Goal: Task Accomplishment & Management: Manage account settings

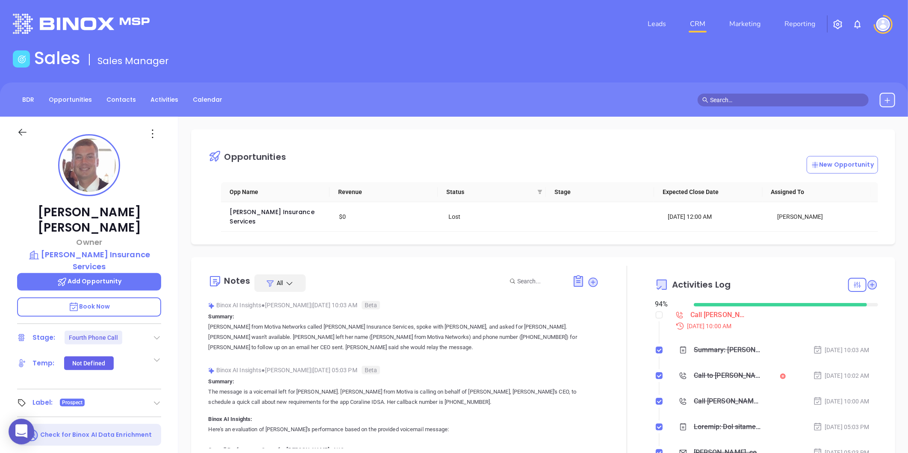
scroll to position [248, 0]
click at [838, 24] on img "button" at bounding box center [837, 24] width 10 height 10
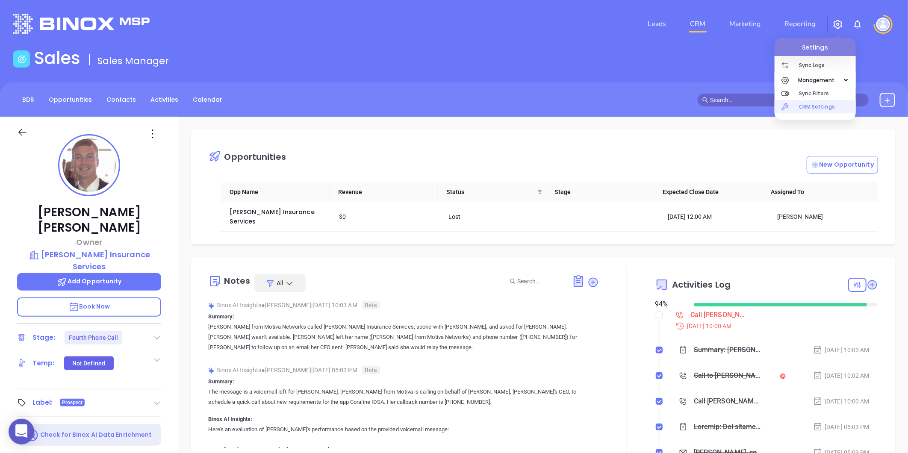
click at [805, 106] on p "CRM Settings" at bounding box center [827, 106] width 57 height 13
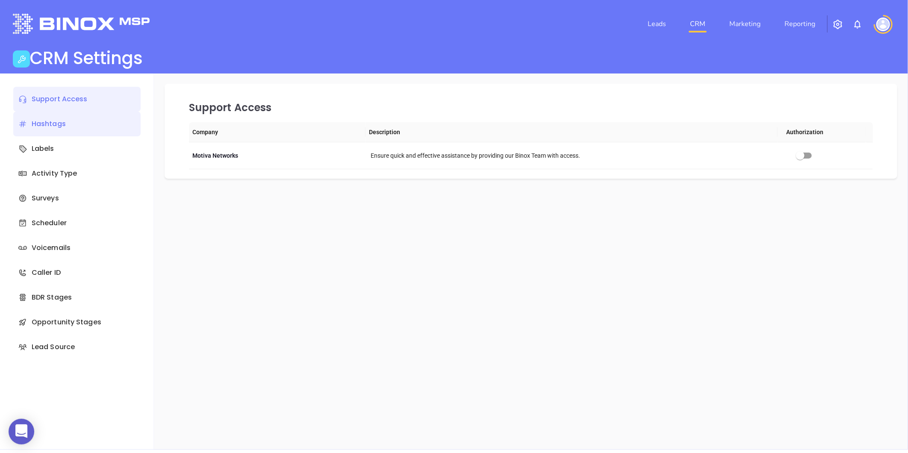
click at [55, 123] on div "Hashtags" at bounding box center [76, 124] width 127 height 25
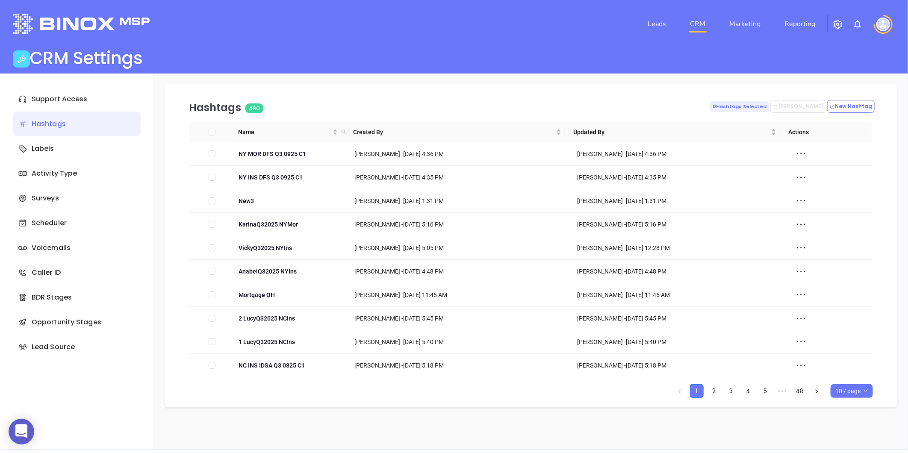
click at [851, 394] on span "10 / page" at bounding box center [851, 391] width 33 height 13
drag, startPoint x: 850, startPoint y: 377, endPoint x: 832, endPoint y: 371, distance: 19.9
click at [849, 377] on div "500 / page" at bounding box center [851, 373] width 29 height 9
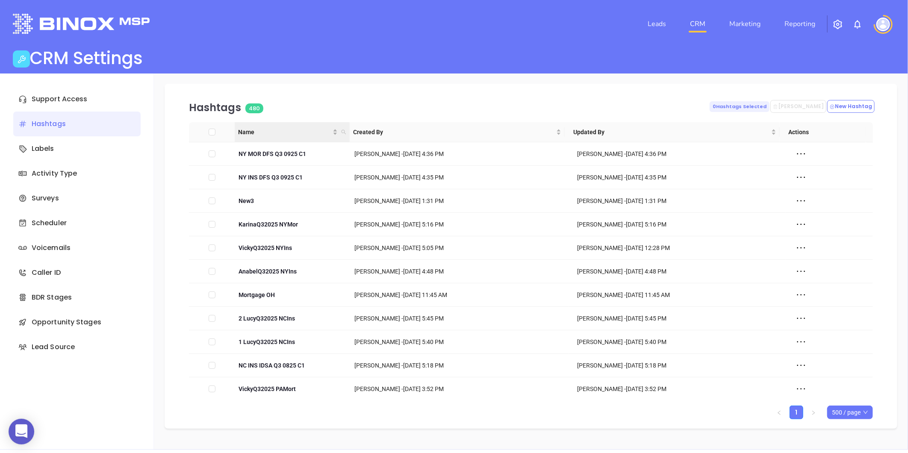
click at [343, 130] on icon "search" at bounding box center [343, 132] width 5 height 5
click at [323, 153] on input "text" at bounding box center [301, 151] width 86 height 14
paste input "NY INS DFS Q3 0825 C1"
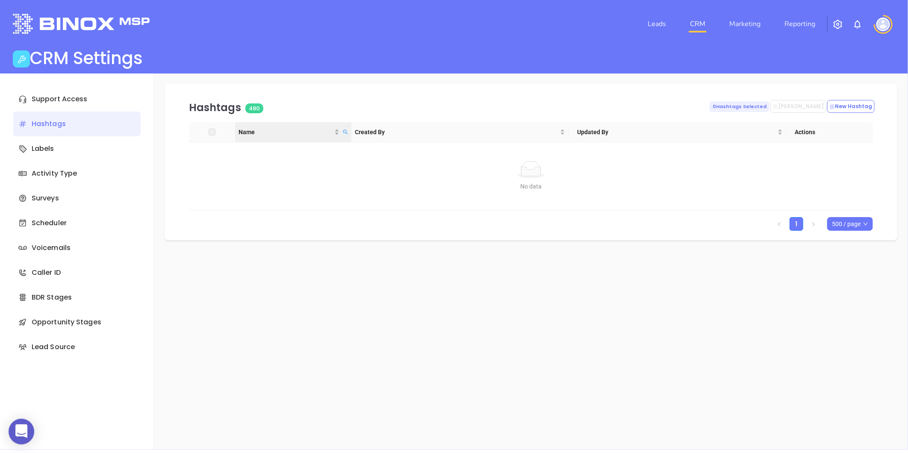
click at [344, 129] on icon "search" at bounding box center [345, 131] width 5 height 5
click at [273, 151] on input "NY INS DFS Q3 0825 C1" at bounding box center [302, 151] width 86 height 14
click at [344, 130] on icon "search" at bounding box center [345, 131] width 5 height 5
drag, startPoint x: 336, startPoint y: 150, endPoint x: 344, endPoint y: 148, distance: 8.7
click at [338, 150] on input "NY INS DFS Q3 0825 C1" at bounding box center [302, 151] width 86 height 14
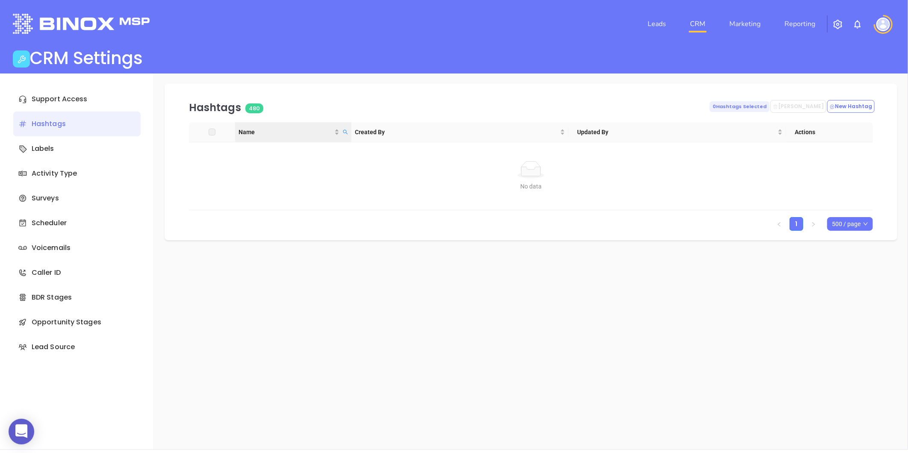
click at [343, 129] on span "Name" at bounding box center [345, 132] width 9 height 13
drag, startPoint x: 331, startPoint y: 150, endPoint x: 109, endPoint y: 211, distance: 230.0
click at [109, 211] on body "0 Leads CRM Marketing Reporting Financial Leads Leads CRM Settings Support Acce…" at bounding box center [454, 226] width 908 height 453
paste input "C1"
click at [343, 129] on icon "search" at bounding box center [345, 131] width 5 height 5
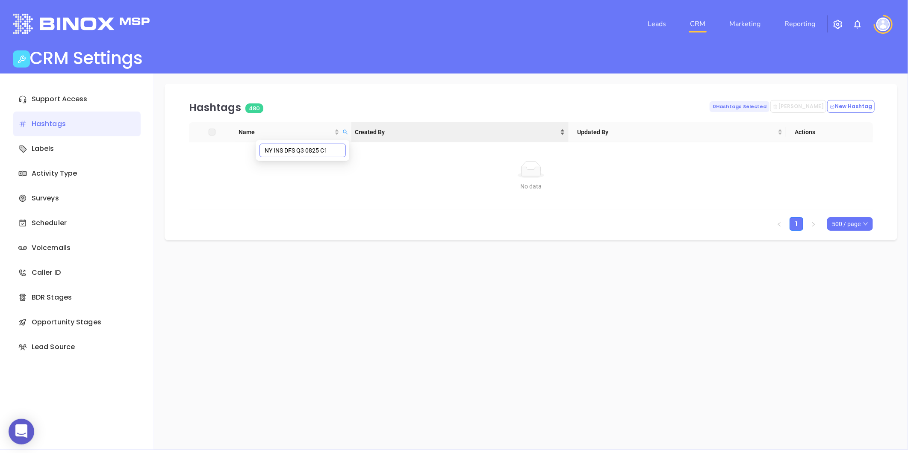
drag, startPoint x: 288, startPoint y: 152, endPoint x: 367, endPoint y: 141, distance: 78.9
click at [367, 141] on body "0 Leads CRM Marketing Reporting Financial Leads Leads CRM Settings Support Acce…" at bounding box center [454, 226] width 908 height 453
type input "NY INS"
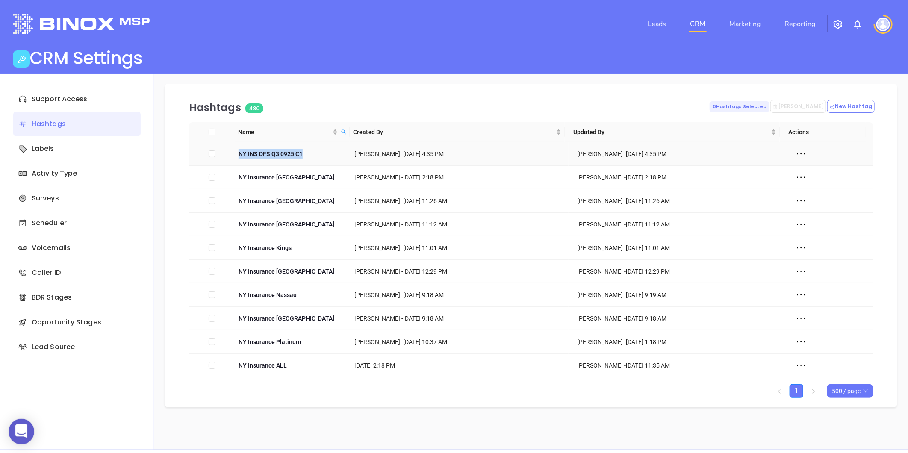
drag, startPoint x: 314, startPoint y: 154, endPoint x: 236, endPoint y: 160, distance: 78.4
click at [236, 160] on td "NY INS DFS Q3 0925 C1" at bounding box center [293, 154] width 116 height 24
copy span "NY INS DFS Q3 0925 C1"
click at [794, 154] on icon at bounding box center [800, 153] width 13 height 13
click at [801, 167] on icon at bounding box center [798, 169] width 7 height 7
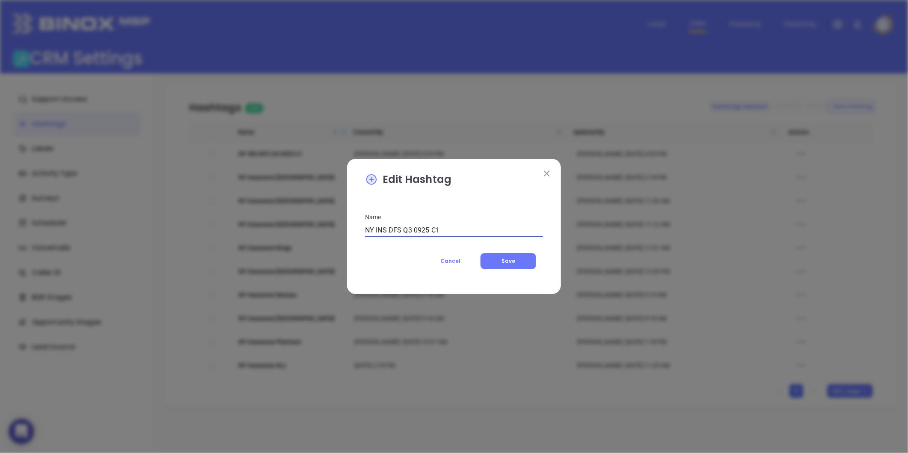
click at [448, 229] on input "NY INS DFS Q3 0925 C1" at bounding box center [454, 230] width 178 height 14
type input "NY INS DFS Q3 0925 C2"
click at [513, 259] on span "Save" at bounding box center [508, 260] width 14 height 7
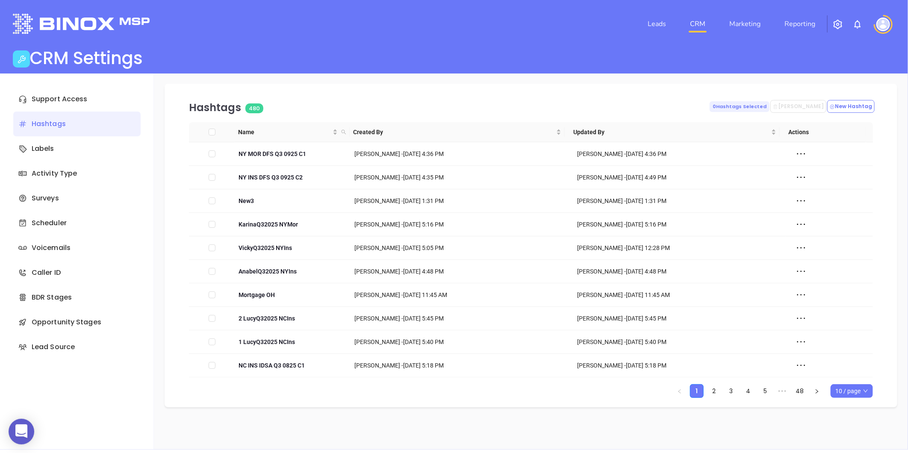
click at [840, 393] on span "10 / page" at bounding box center [851, 391] width 33 height 13
click at [841, 371] on div "500 / page" at bounding box center [851, 373] width 29 height 9
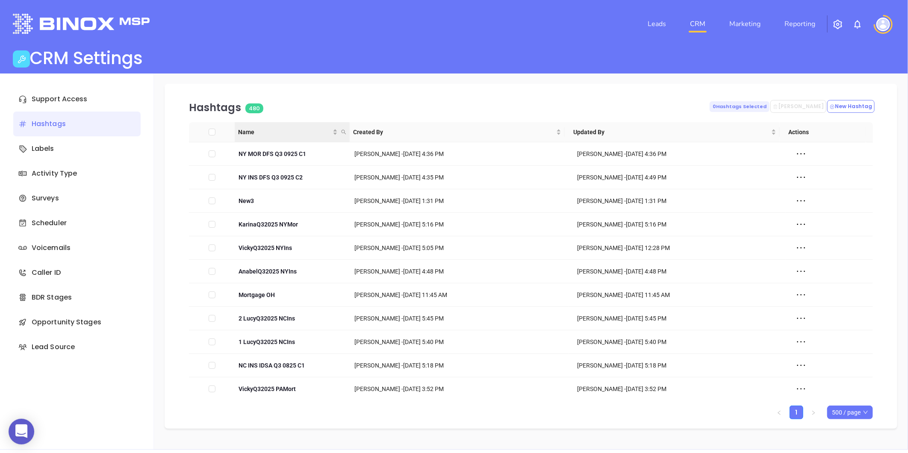
click at [342, 131] on icon "search" at bounding box center [343, 131] width 5 height 5
click at [327, 150] on input "text" at bounding box center [301, 151] width 86 height 14
paste input "NY MOR DFS Q3 0925"
type input "NY MOR DFS Q3 0925"
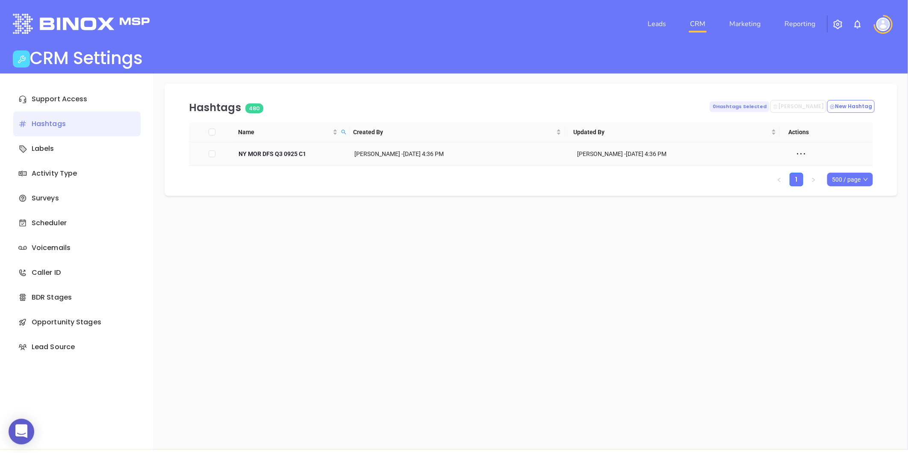
click at [794, 152] on icon at bounding box center [800, 153] width 13 height 13
click at [805, 171] on div "Edit" at bounding box center [833, 169] width 77 height 9
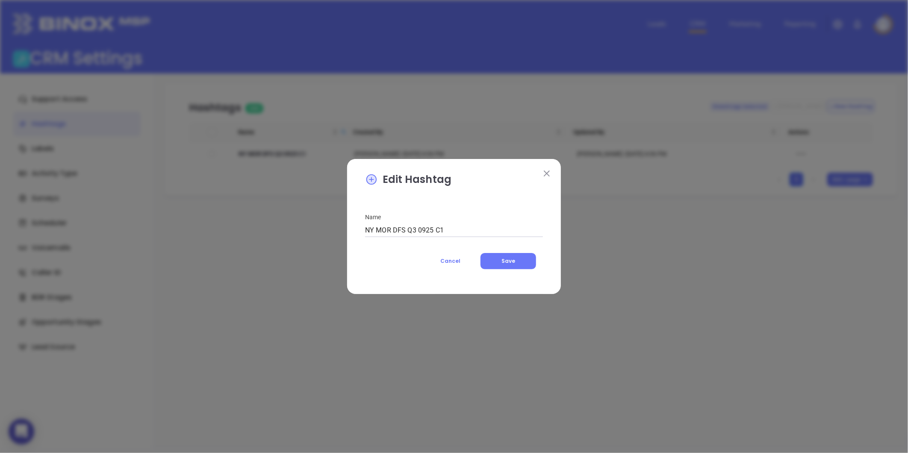
click at [447, 228] on input "NY MOR DFS Q3 0925 C1" at bounding box center [454, 230] width 178 height 14
type input "NY MOR DFS Q3 0925 C3"
click at [509, 259] on span "Save" at bounding box center [508, 260] width 14 height 7
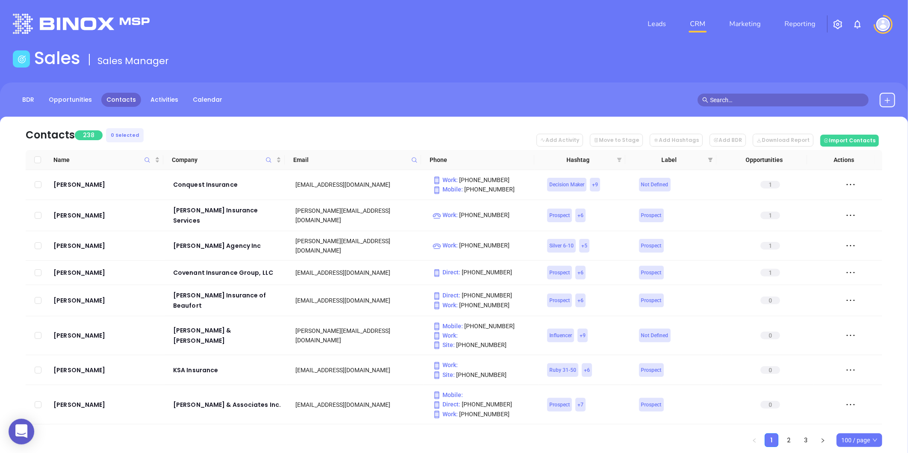
drag, startPoint x: 619, startPoint y: 158, endPoint x: 616, endPoint y: 182, distance: 24.5
click at [619, 158] on icon "filter" at bounding box center [619, 160] width 5 height 4
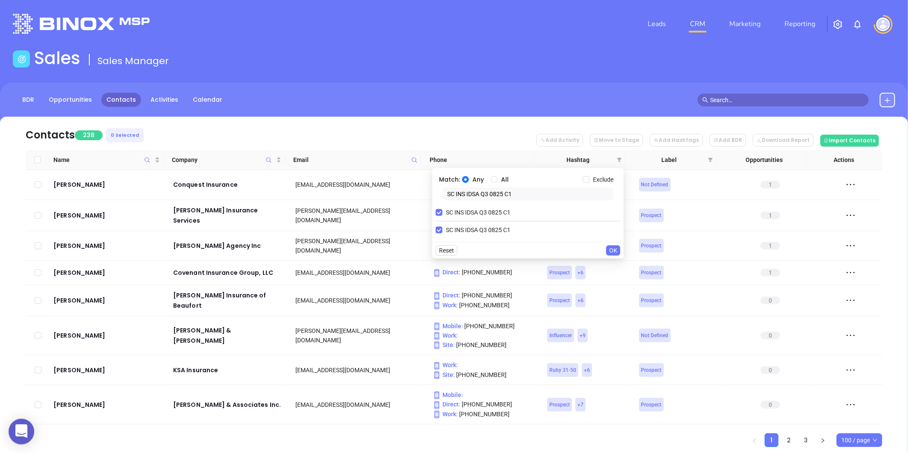
drag, startPoint x: 522, startPoint y: 194, endPoint x: 332, endPoint y: 208, distance: 190.2
click at [314, 207] on body "0 Leads CRM Marketing Reporting Financial Leads Leads Sales Sales Manager BDR O…" at bounding box center [454, 226] width 908 height 453
paste input "text"
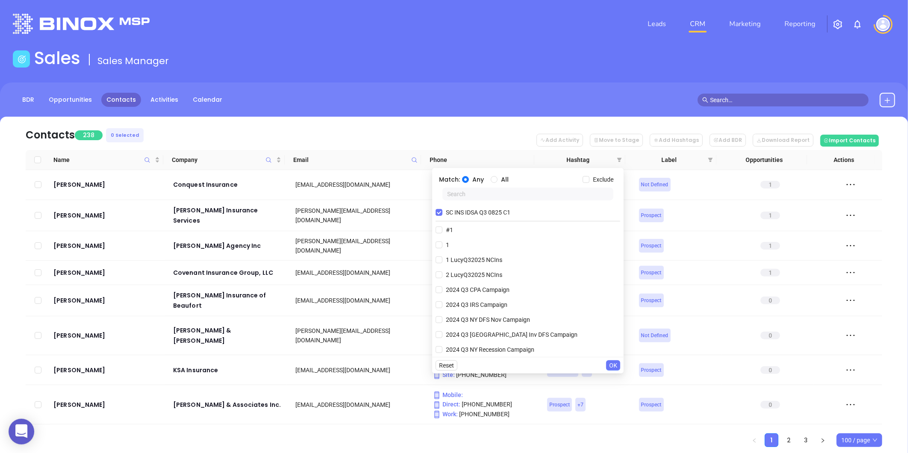
click at [455, 196] on input "text" at bounding box center [527, 194] width 171 height 13
paste input "text"
click at [437, 212] on input "SC INS IDSA Q3 0825 C1" at bounding box center [438, 212] width 7 height 7
checkbox input "false"
click at [480, 199] on input "text" at bounding box center [527, 194] width 171 height 13
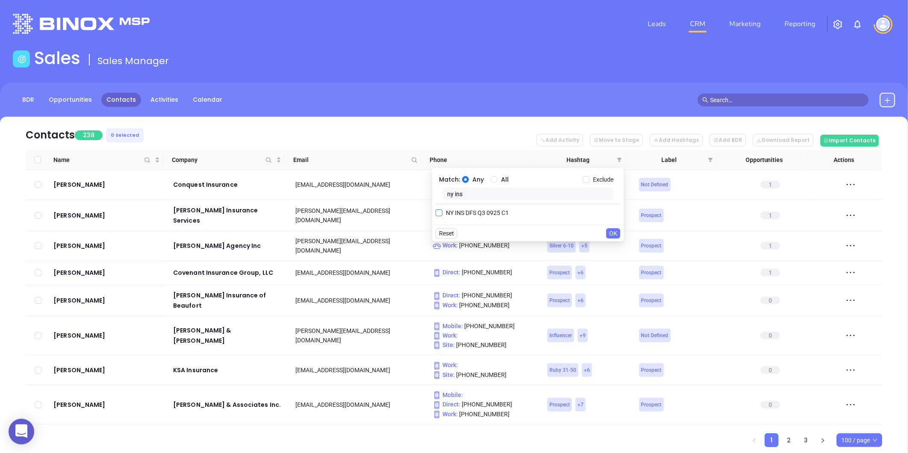
type input "ny ins"
click at [473, 217] on span "NY INS DFS Q3 0925 C1" at bounding box center [477, 212] width 70 height 9
click at [442, 216] on input "NY INS DFS Q3 0925 C1" at bounding box center [438, 212] width 7 height 7
checkbox input "true"
click at [614, 250] on span "OK" at bounding box center [613, 250] width 8 height 9
